Goal: Check status: Check status

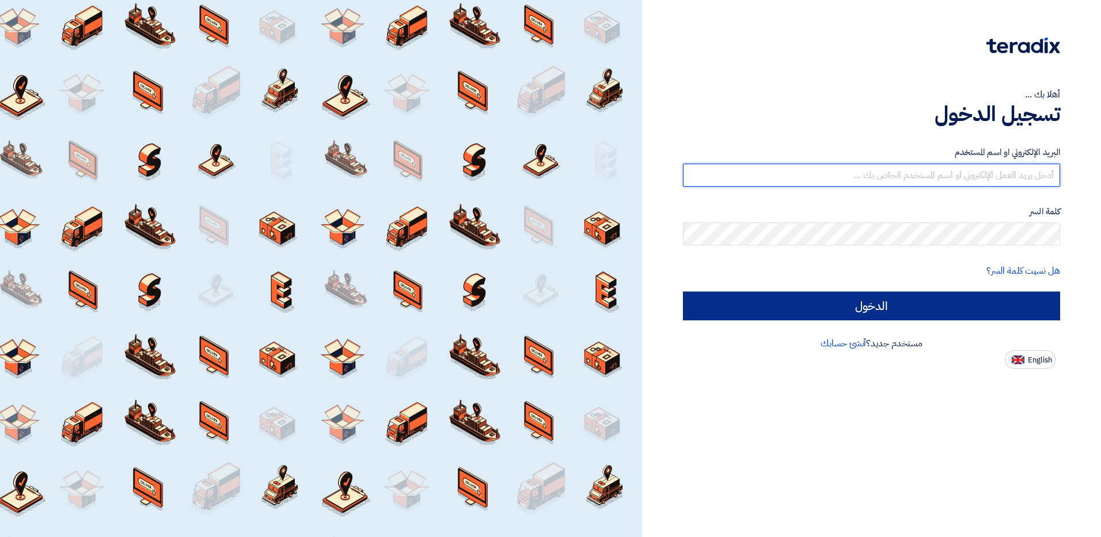
type input "[EMAIL_ADDRESS][DOMAIN_NAME]"
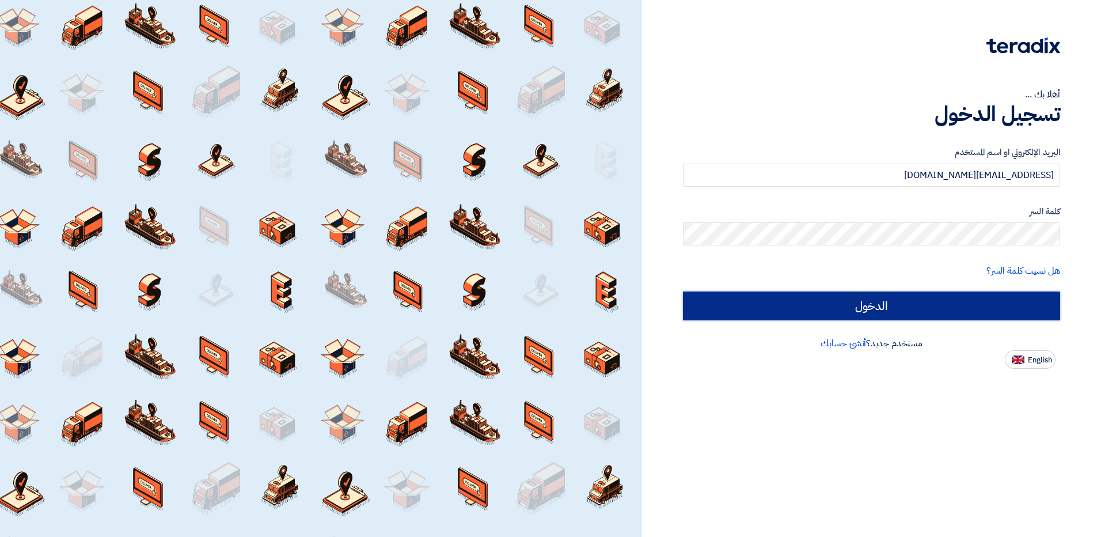
click at [976, 298] on input "الدخول" at bounding box center [871, 305] width 377 height 29
type input "Sign in"
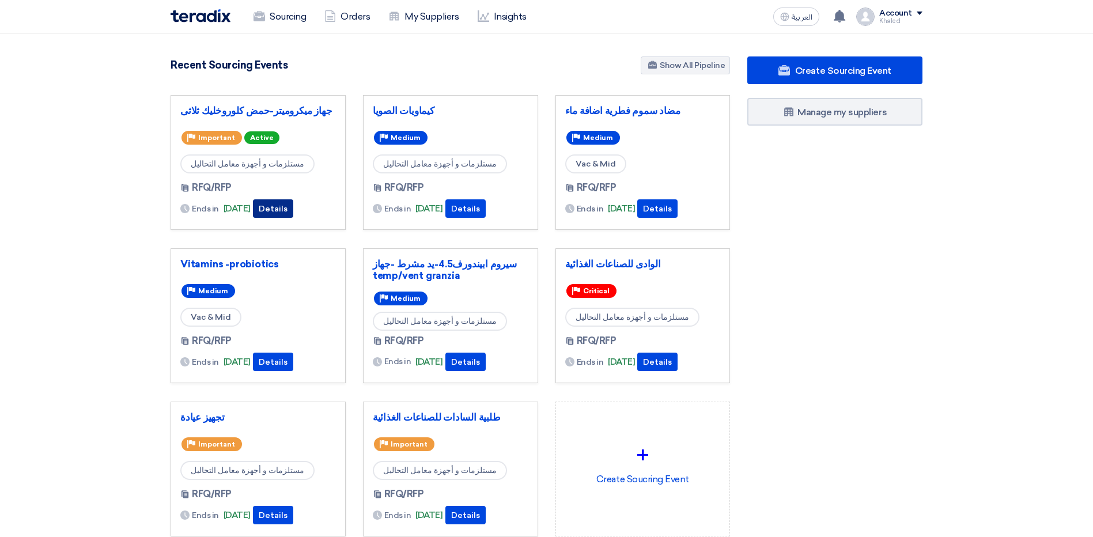
click at [287, 211] on button "Details" at bounding box center [273, 208] width 40 height 18
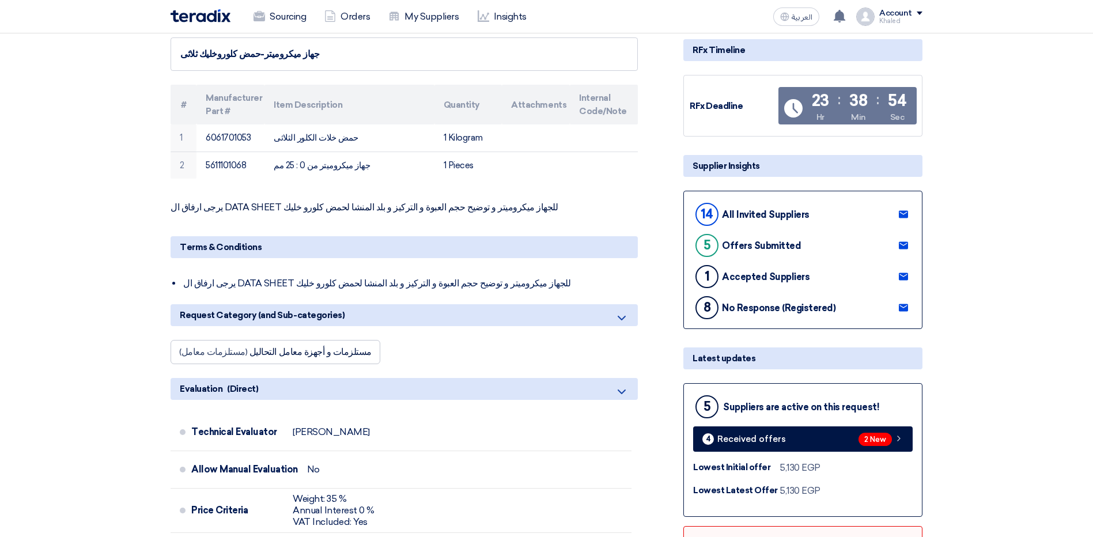
scroll to position [230, 0]
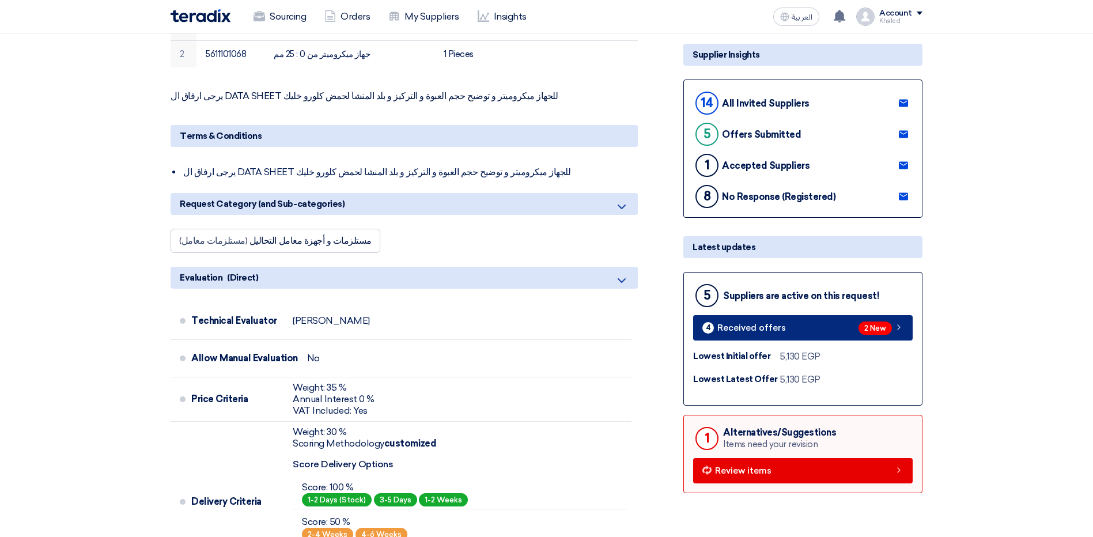
click at [817, 329] on link "4 Received offers 2 New" at bounding box center [802, 327] width 219 height 25
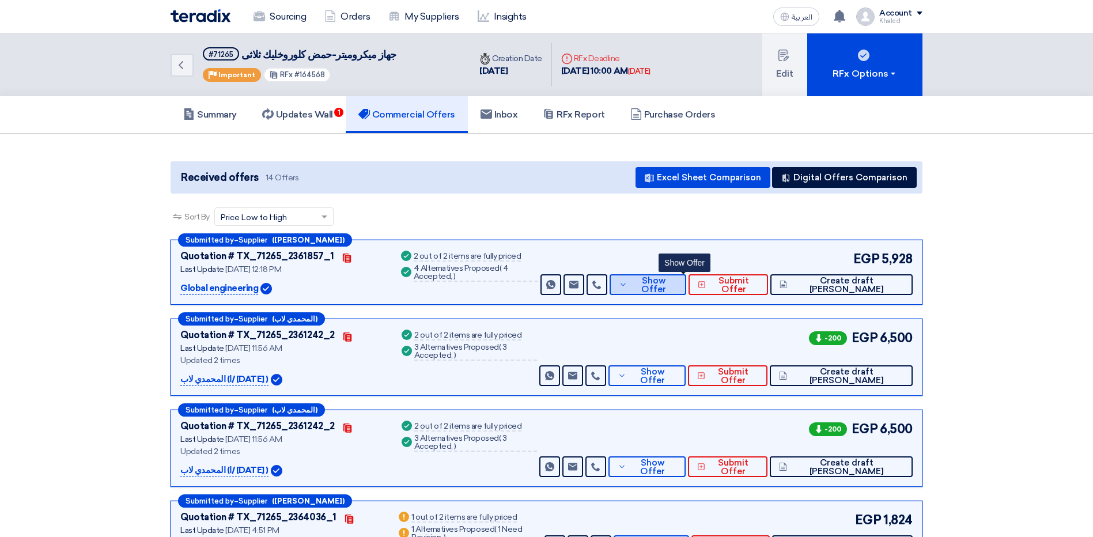
click at [670, 290] on button "Show Offer" at bounding box center [647, 284] width 77 height 21
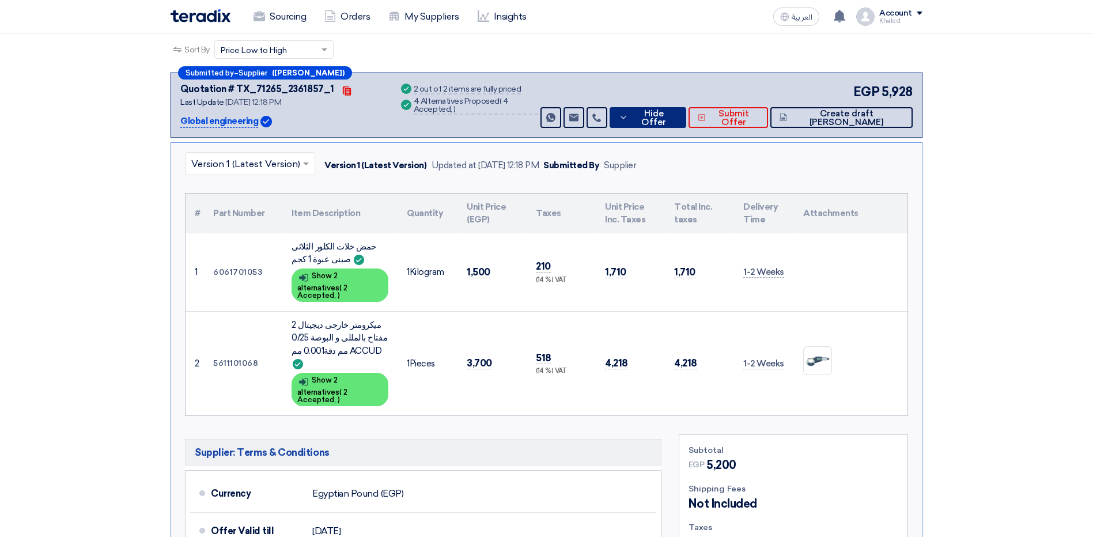
scroll to position [173, 0]
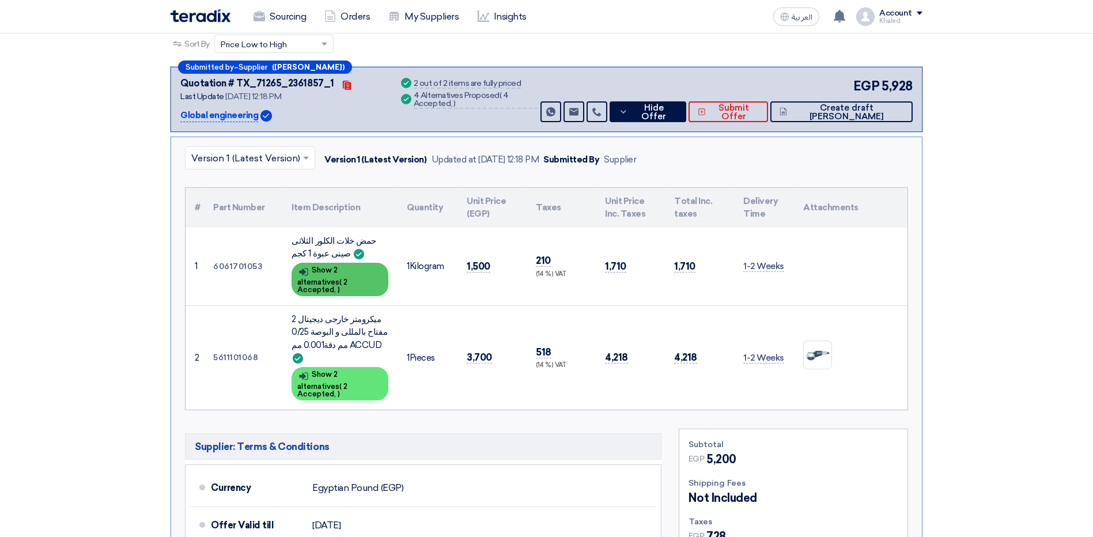
click at [357, 272] on div "Show details Show 2 alternatives ( 2 Accepted, )" at bounding box center [339, 279] width 97 height 33
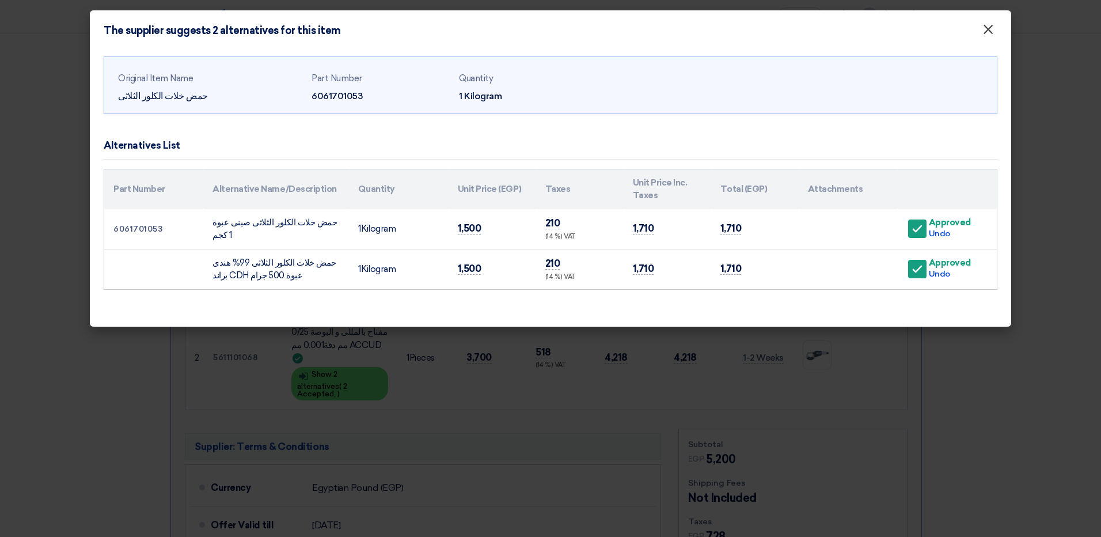
click at [991, 31] on span "×" at bounding box center [989, 32] width 12 height 23
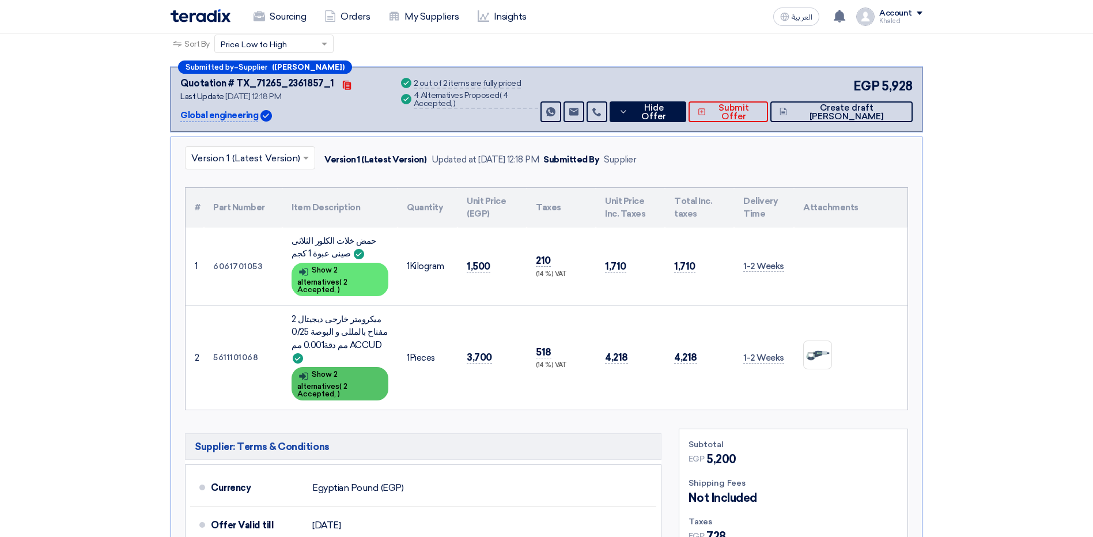
click at [339, 382] on span "2 Accepted," at bounding box center [322, 390] width 50 height 16
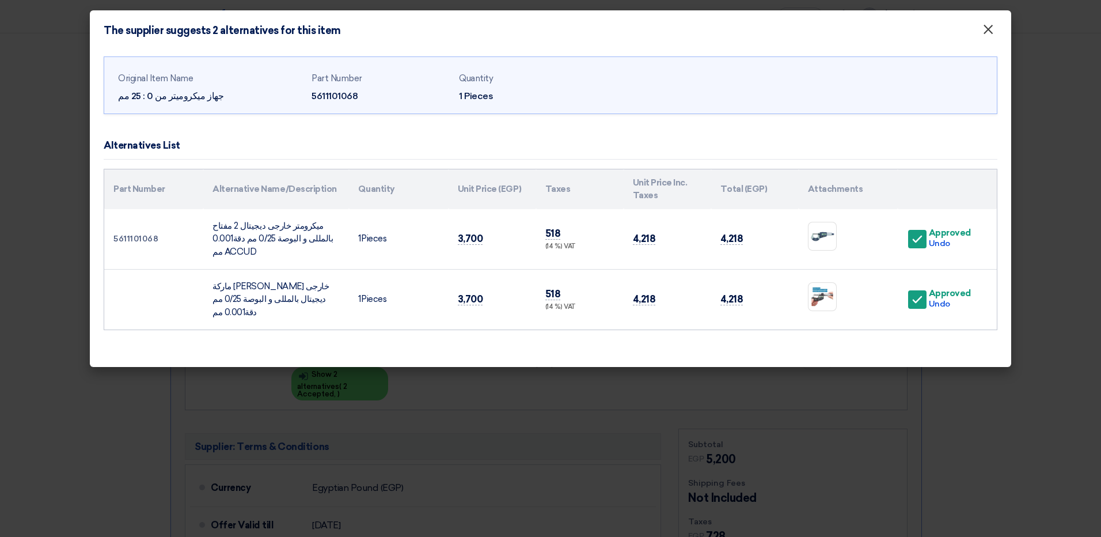
click at [993, 26] on span "×" at bounding box center [989, 32] width 12 height 23
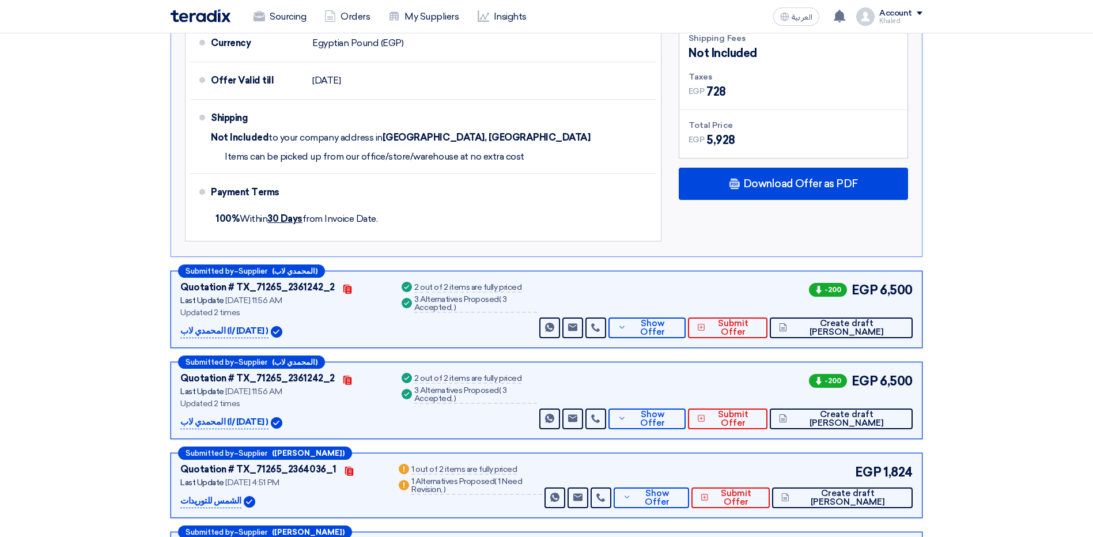
scroll to position [691, 0]
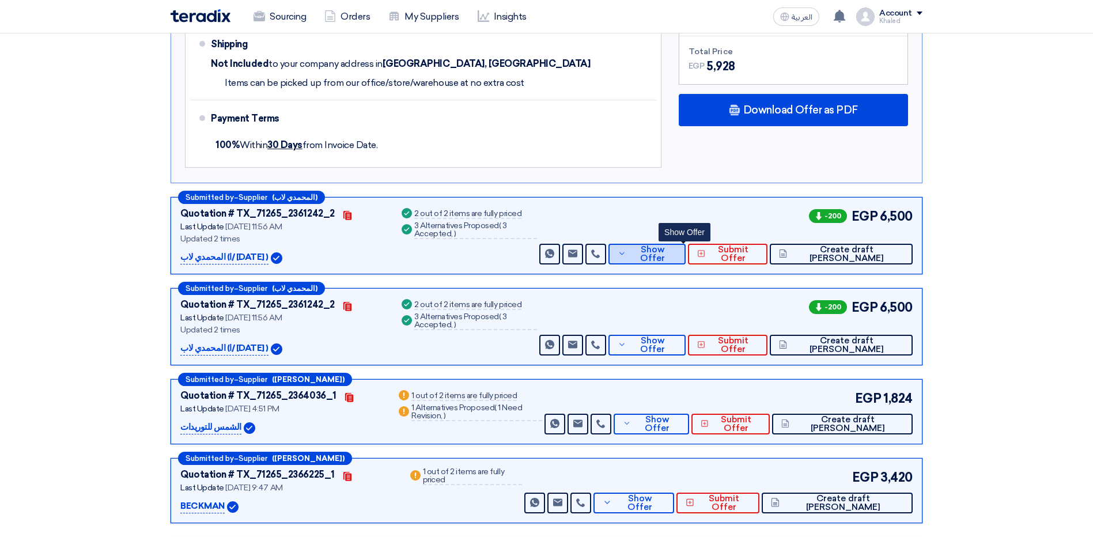
click at [676, 245] on span "Show Offer" at bounding box center [652, 253] width 47 height 17
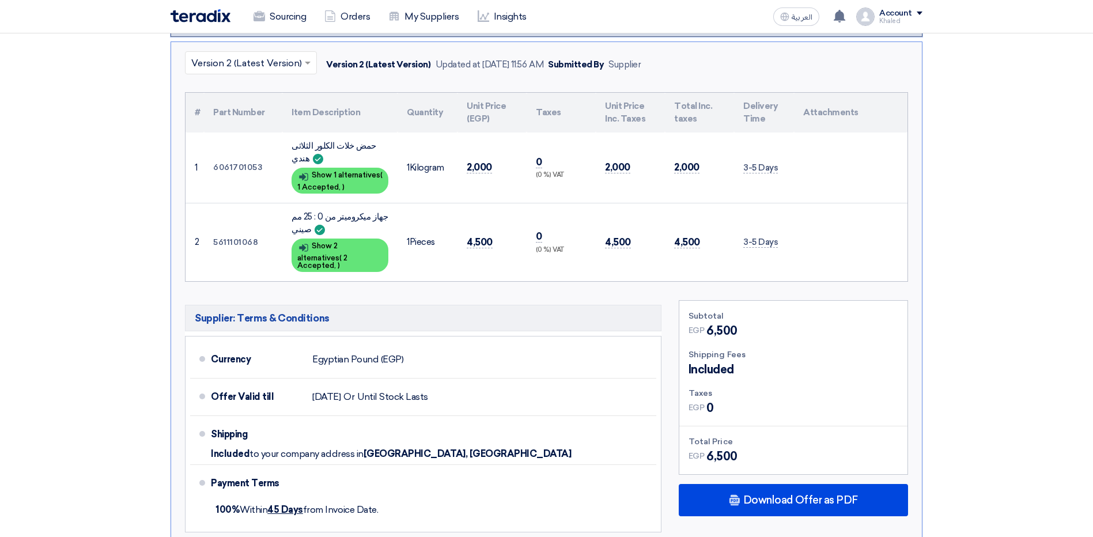
scroll to position [346, 0]
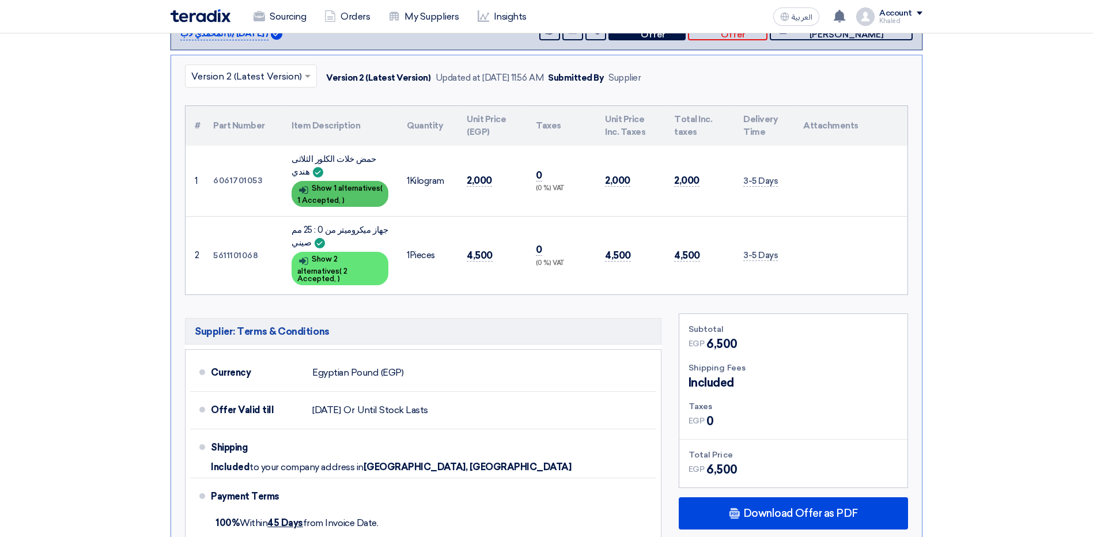
click at [368, 196] on div "Show details Show 1 alternatives ( 1 Accepted, )" at bounding box center [339, 194] width 97 height 26
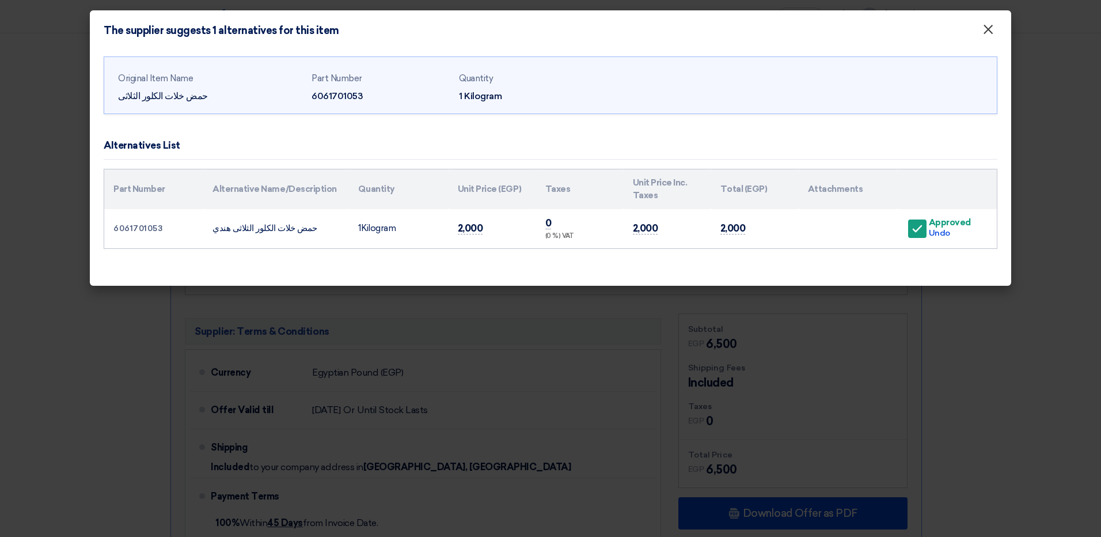
click at [985, 36] on span "×" at bounding box center [989, 32] width 12 height 23
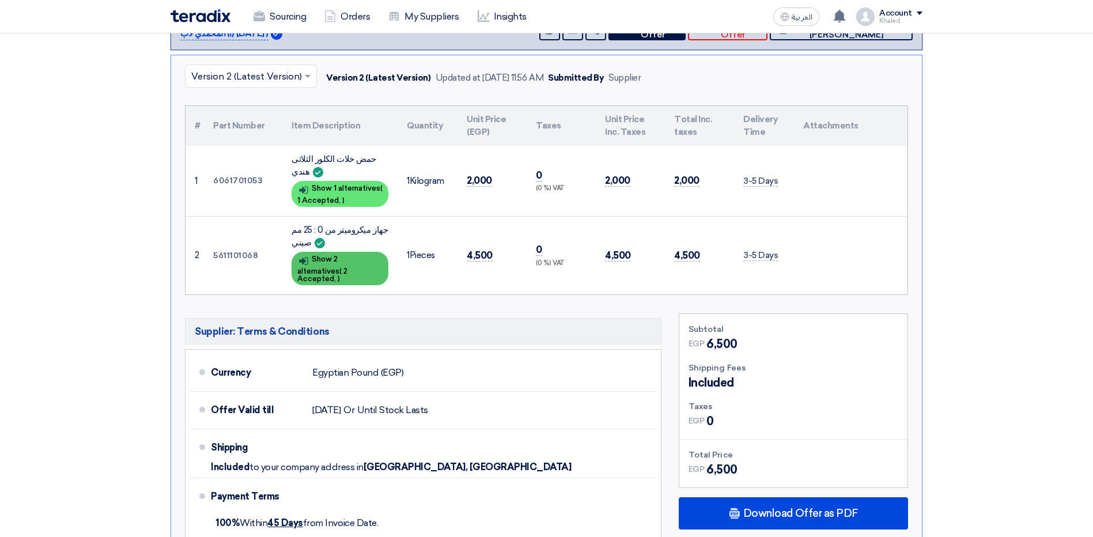
click at [341, 272] on span "2 Accepted," at bounding box center [322, 275] width 50 height 16
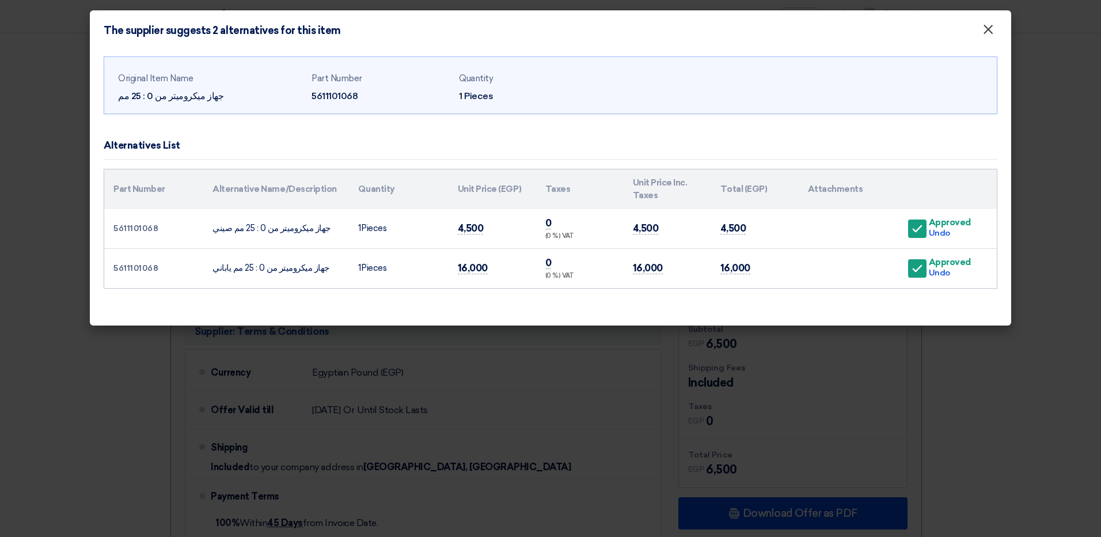
click at [994, 31] on span "×" at bounding box center [989, 32] width 12 height 23
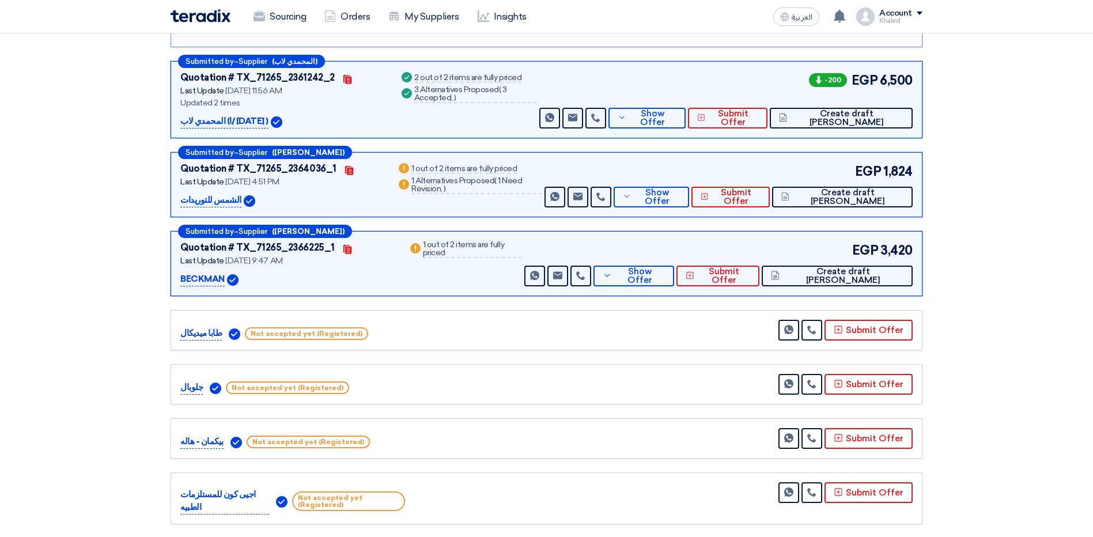
scroll to position [864, 0]
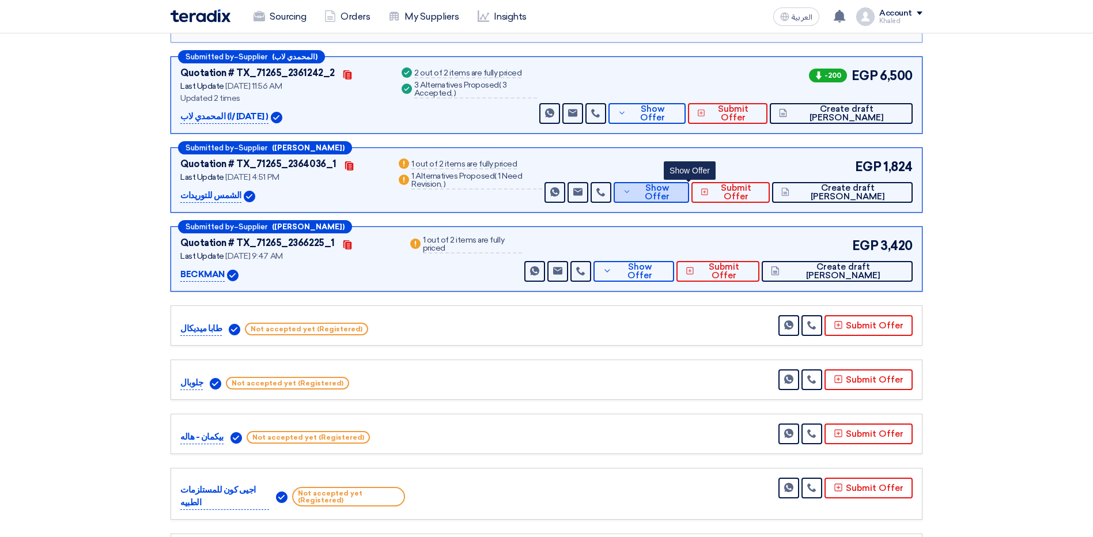
click at [680, 184] on span "Show Offer" at bounding box center [657, 192] width 46 height 17
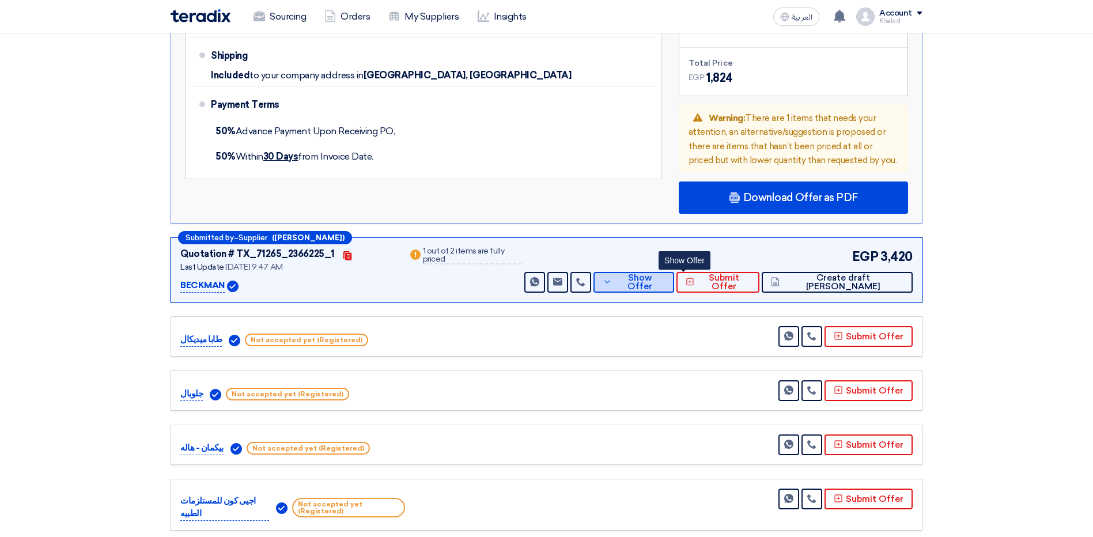
click at [612, 280] on icon at bounding box center [607, 281] width 9 height 9
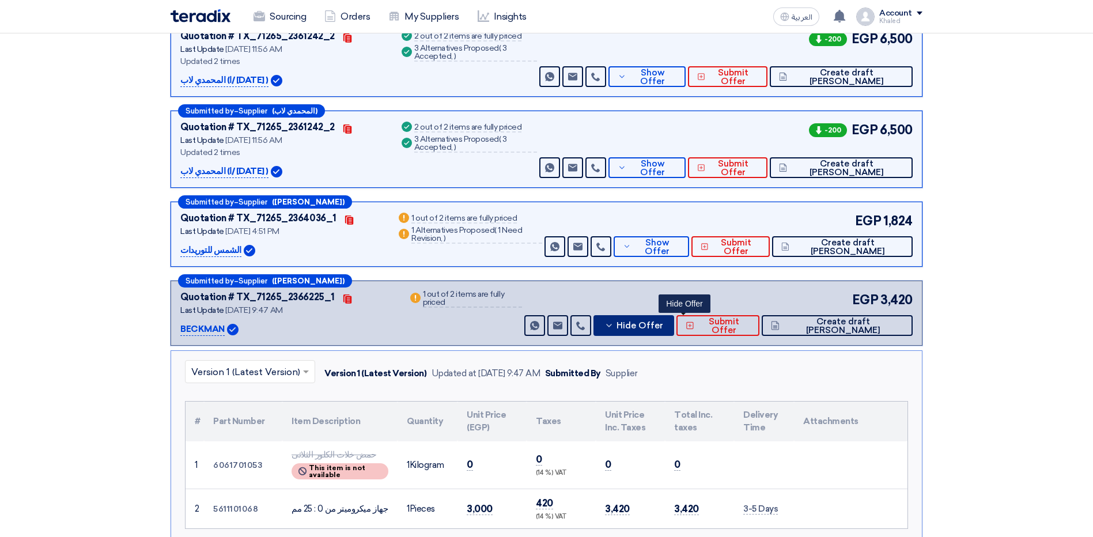
scroll to position [288, 0]
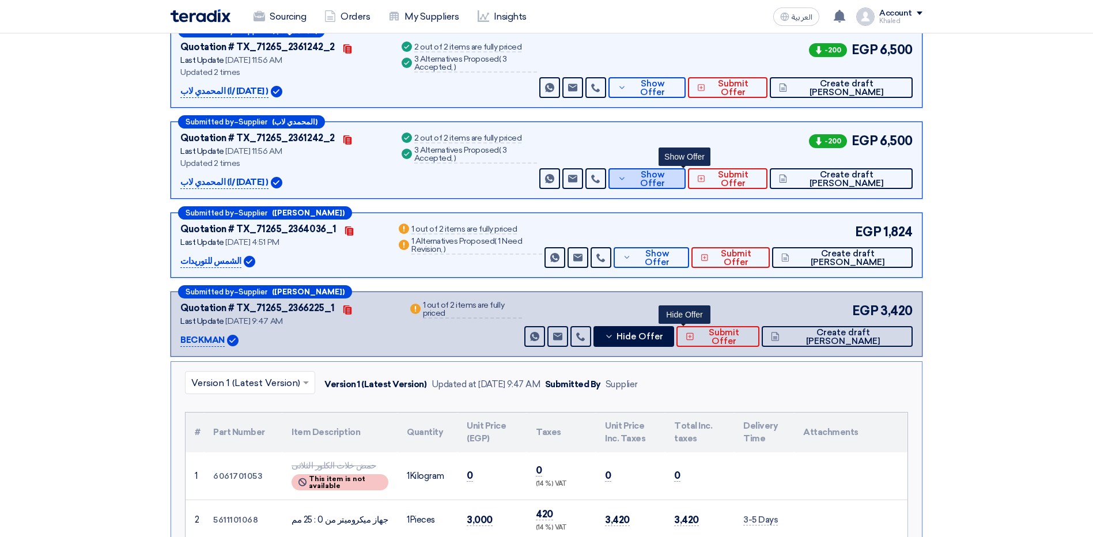
click at [655, 184] on button "Show Offer" at bounding box center [646, 178] width 77 height 21
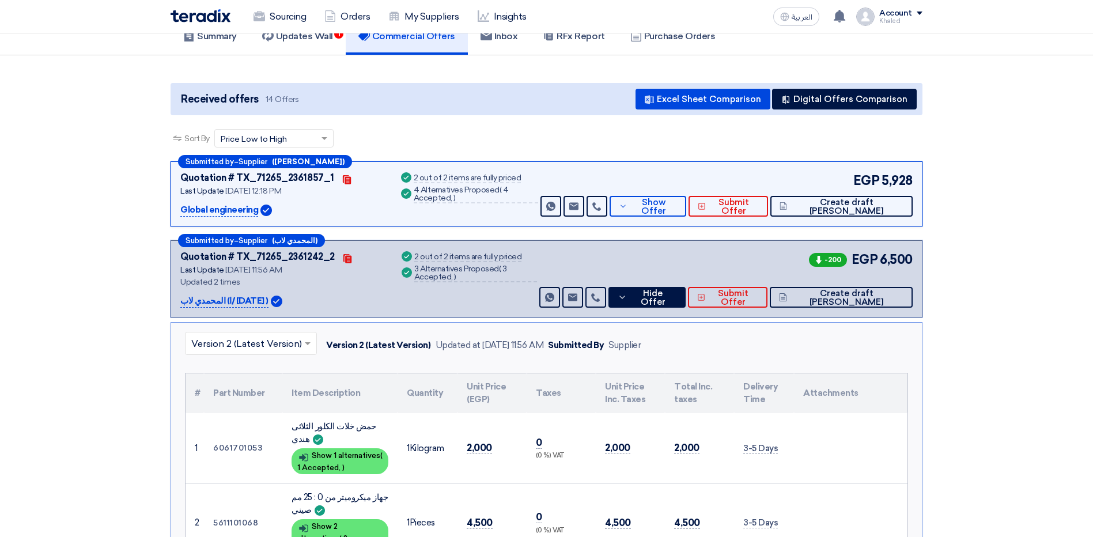
scroll to position [58, 0]
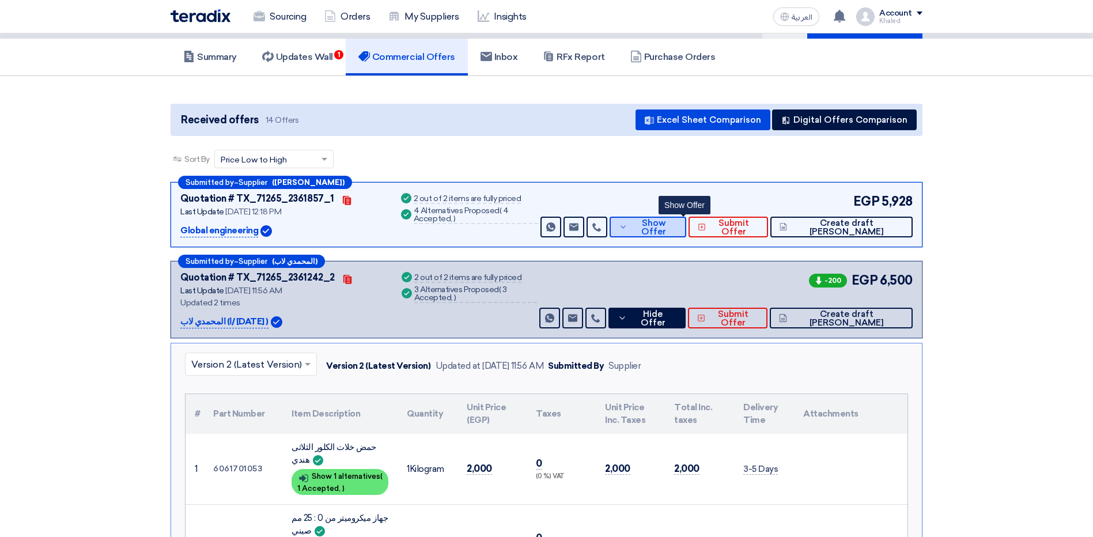
click at [673, 233] on button "Show Offer" at bounding box center [647, 227] width 77 height 21
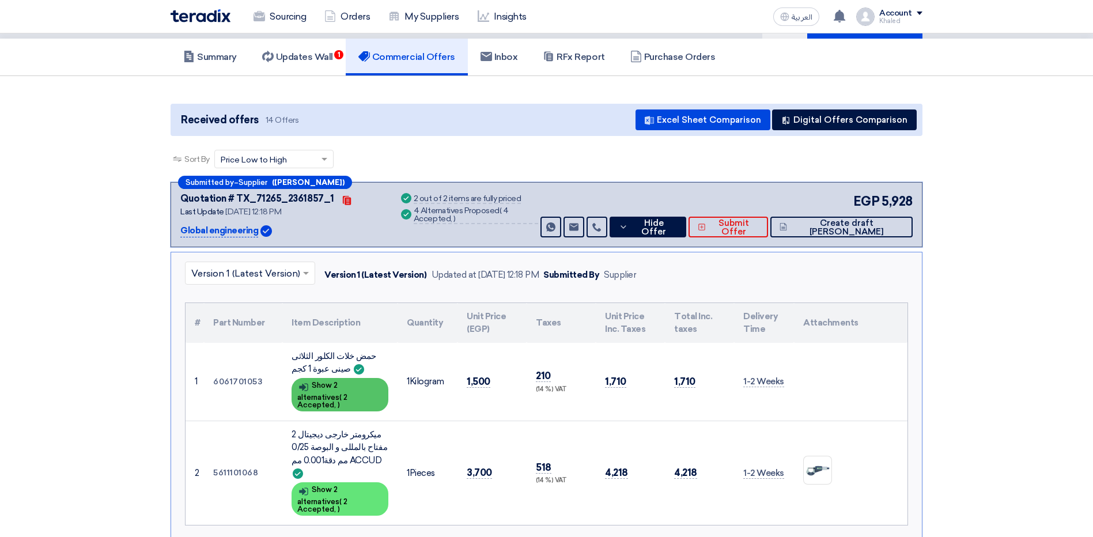
click at [321, 396] on span "2 Accepted," at bounding box center [322, 401] width 50 height 16
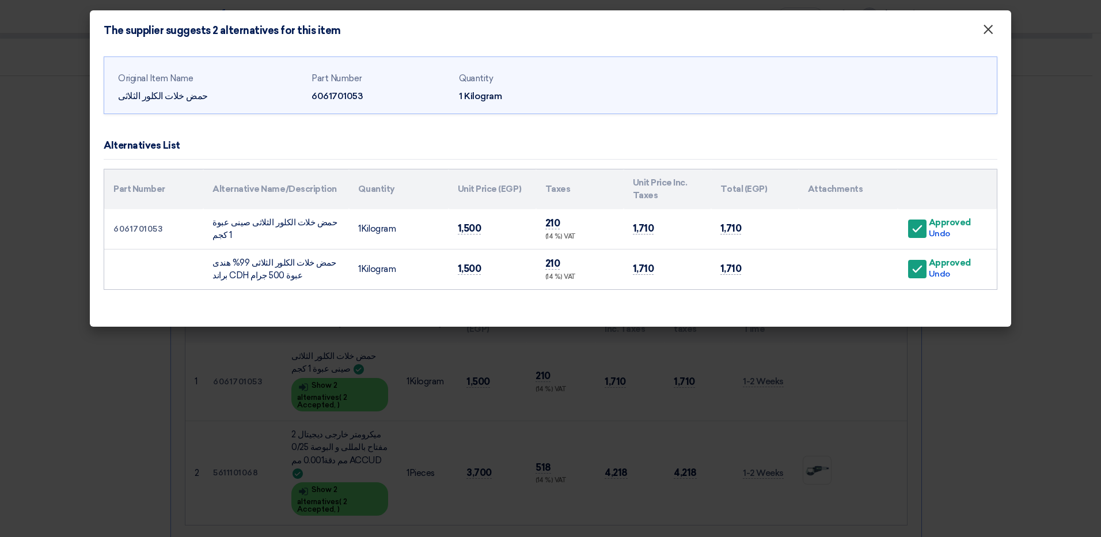
click at [987, 32] on span "×" at bounding box center [989, 32] width 12 height 23
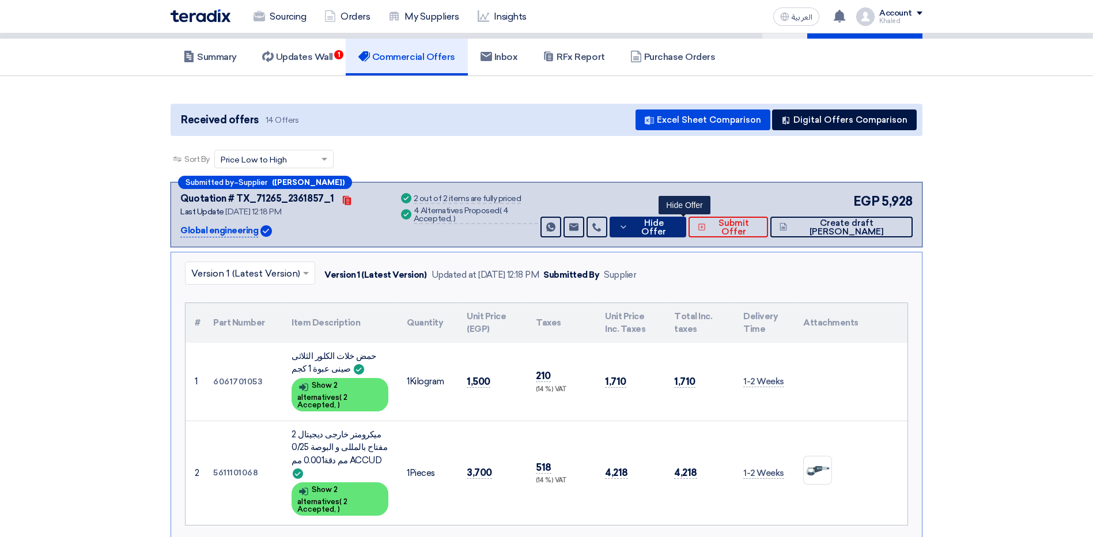
click at [669, 219] on button "Hide Offer" at bounding box center [647, 227] width 77 height 21
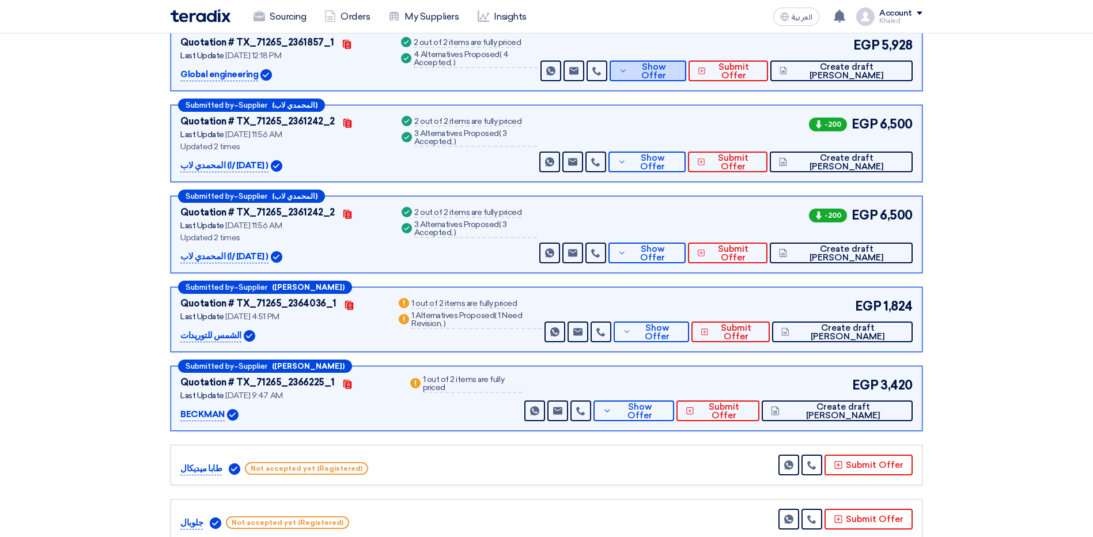
scroll to position [230, 0]
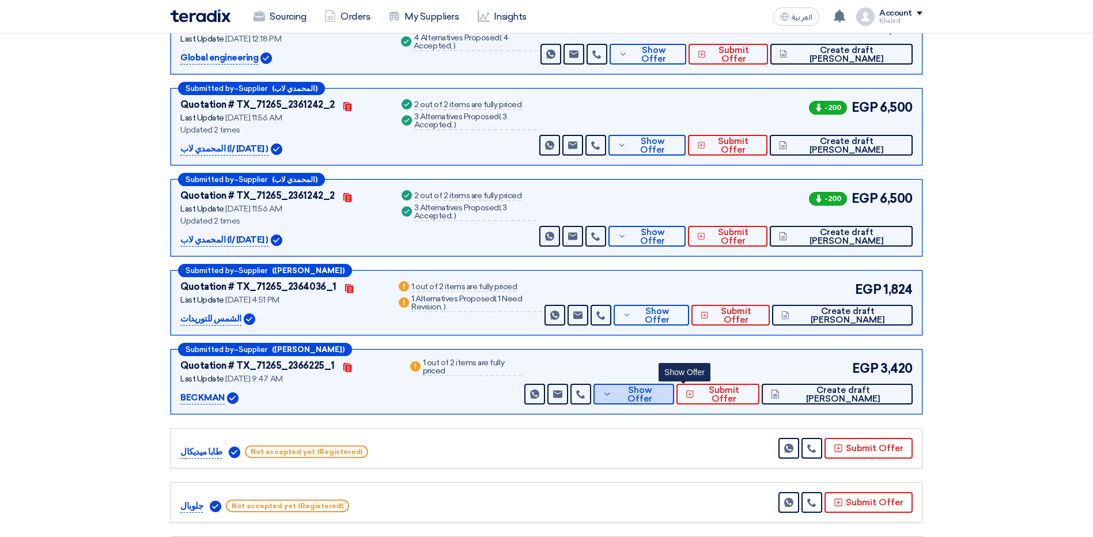
click at [664, 395] on button "Show Offer" at bounding box center [633, 394] width 81 height 21
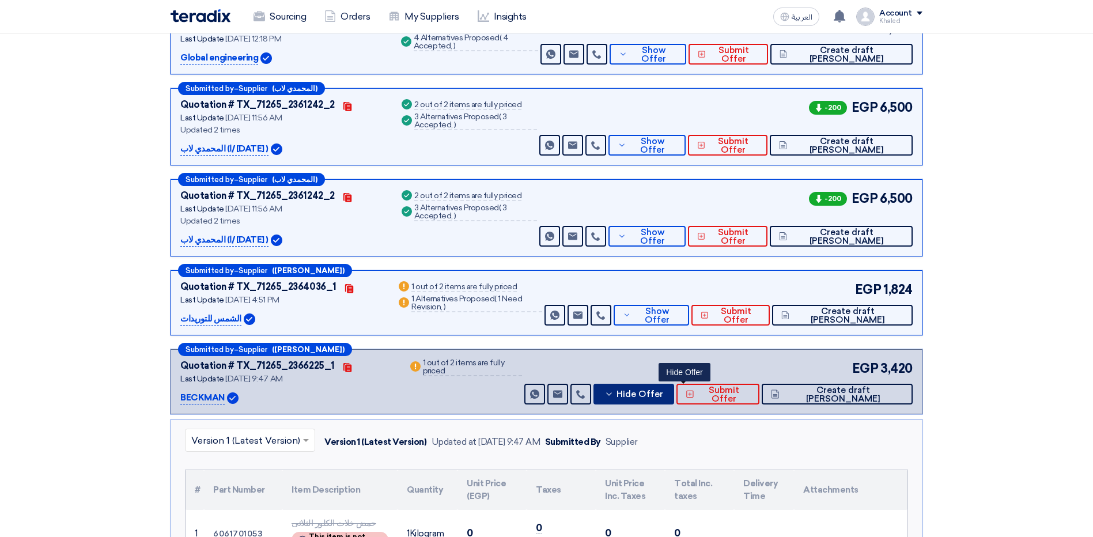
click at [613, 395] on icon at bounding box center [608, 393] width 9 height 9
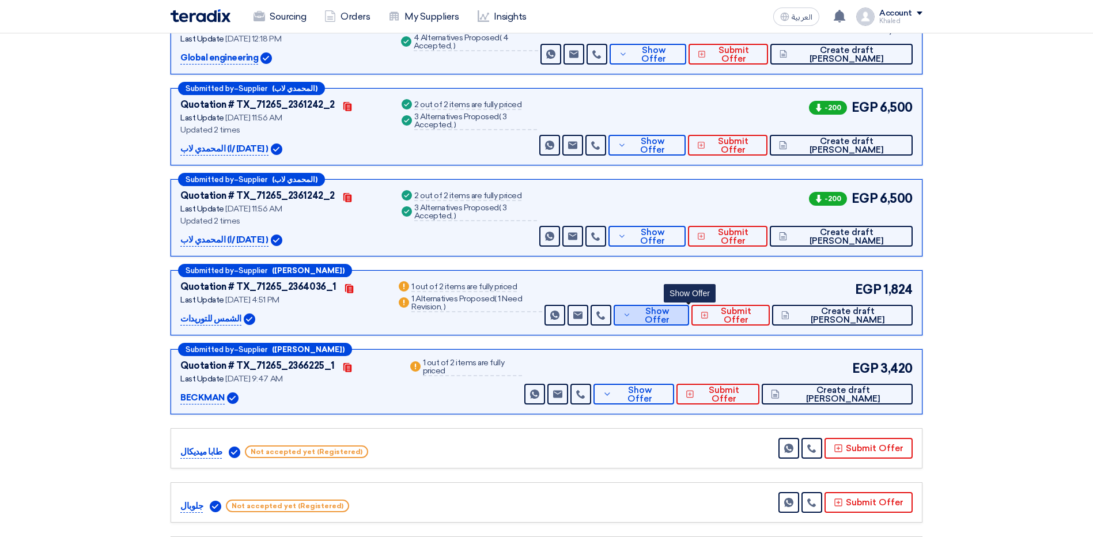
click at [674, 305] on button "Show Offer" at bounding box center [651, 315] width 76 height 21
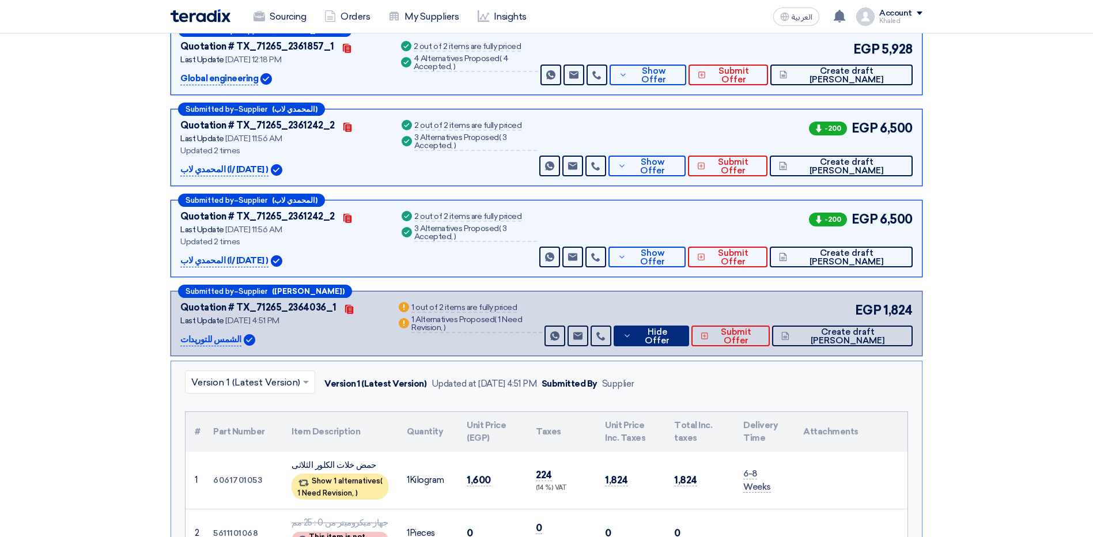
scroll to position [0, 0]
